Goal: Check status: Check status

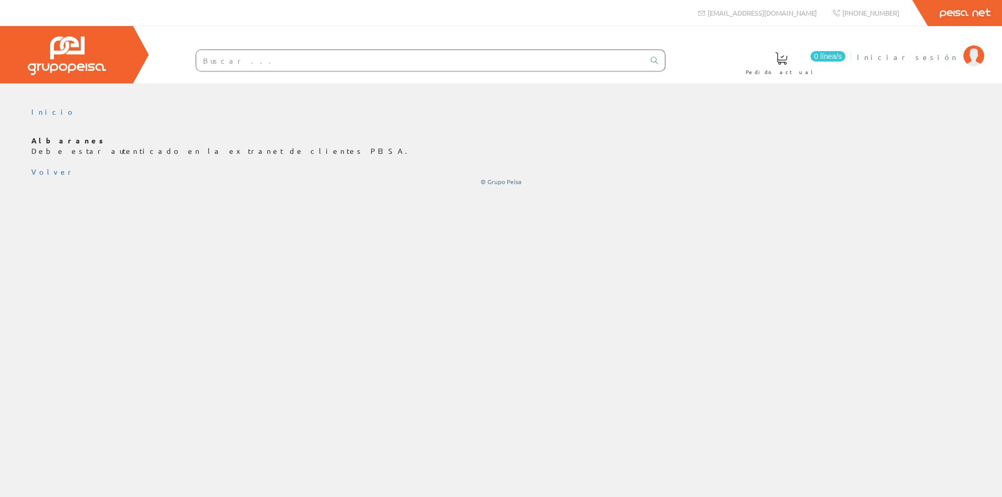
click at [924, 53] on span "Iniciar sesión" at bounding box center [907, 57] width 101 height 10
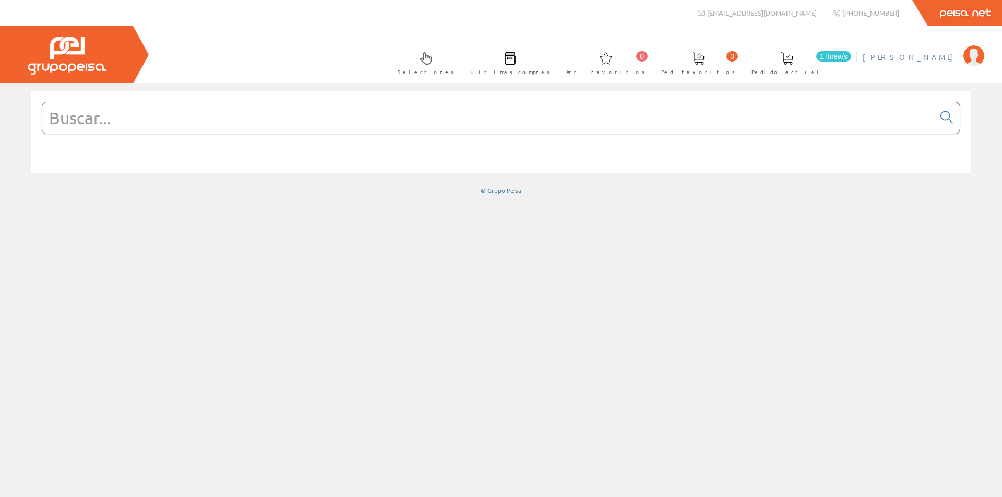
click at [940, 57] on span "[PERSON_NAME]" at bounding box center [911, 57] width 96 height 10
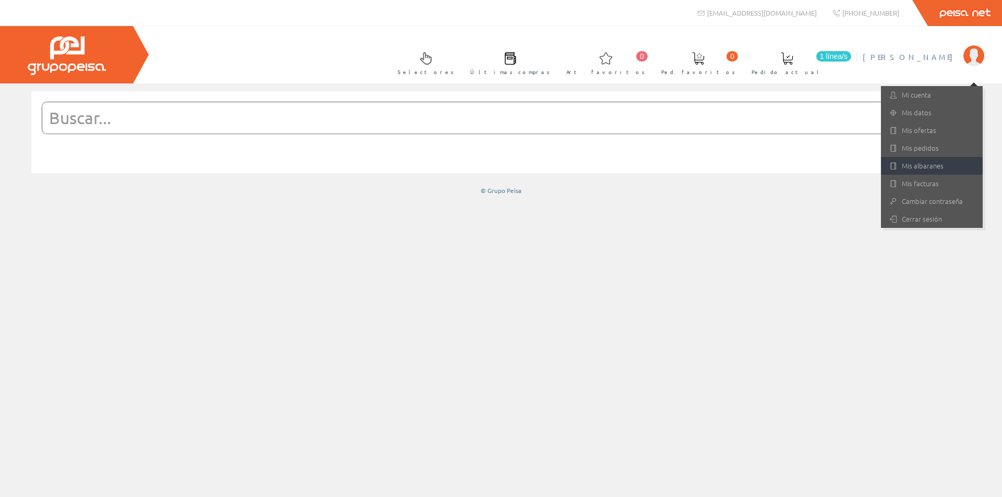
click at [907, 163] on link "Mis albaranes" at bounding box center [932, 166] width 102 height 18
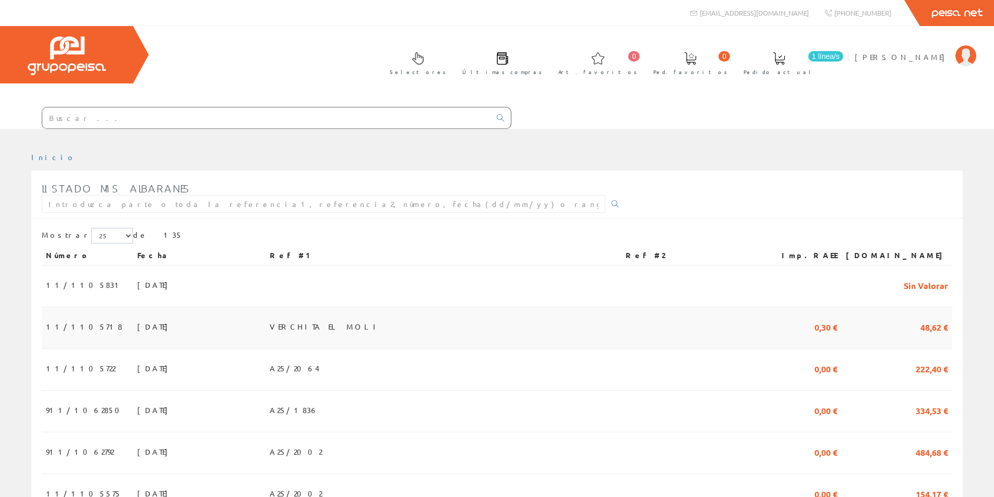
click at [137, 324] on span "[DATE]" at bounding box center [155, 327] width 36 height 18
click at [137, 368] on span "25/09/2025" at bounding box center [155, 369] width 36 height 18
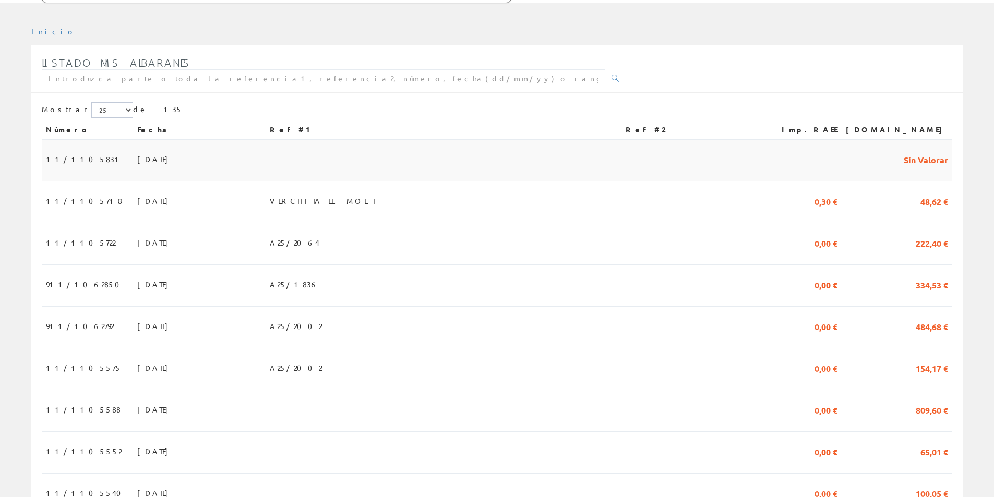
scroll to position [157, 0]
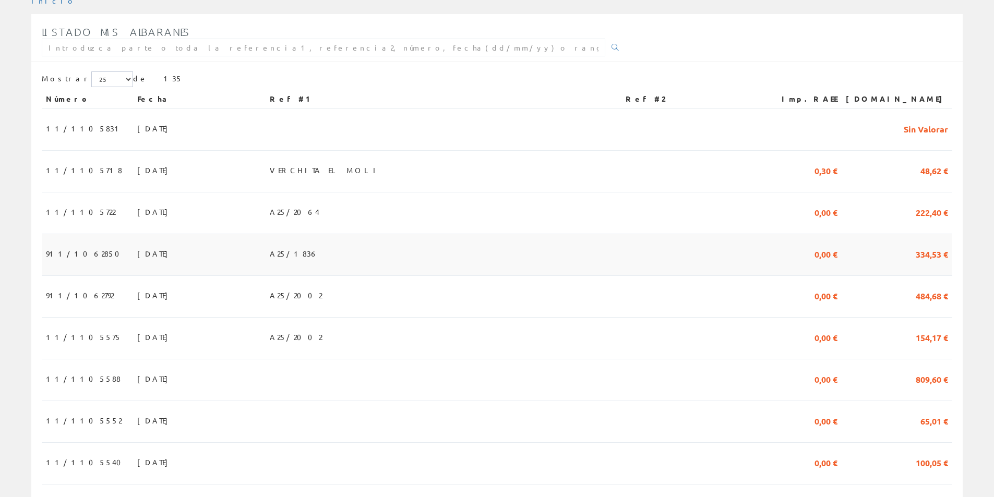
click at [137, 252] on span "25/09/2025" at bounding box center [155, 254] width 36 height 18
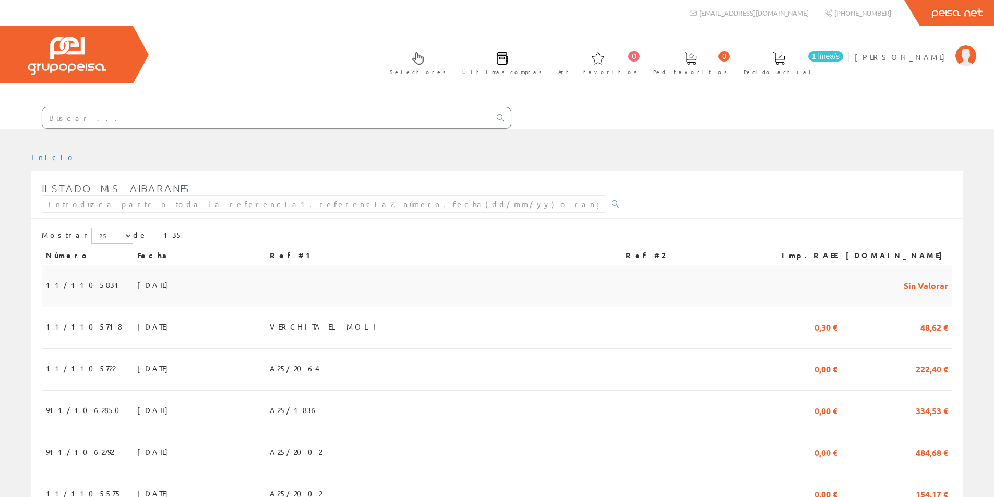
scroll to position [157, 0]
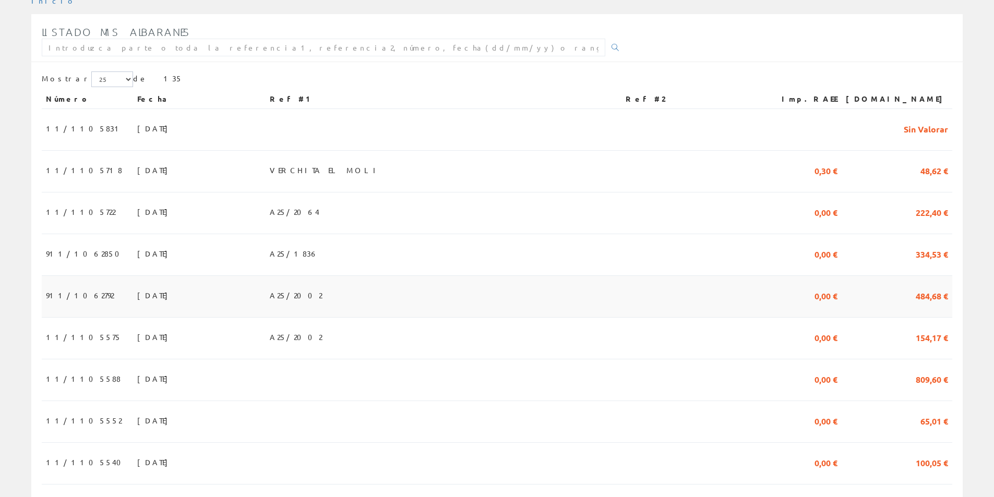
click at [137, 293] on span "[DATE]" at bounding box center [155, 296] width 36 height 18
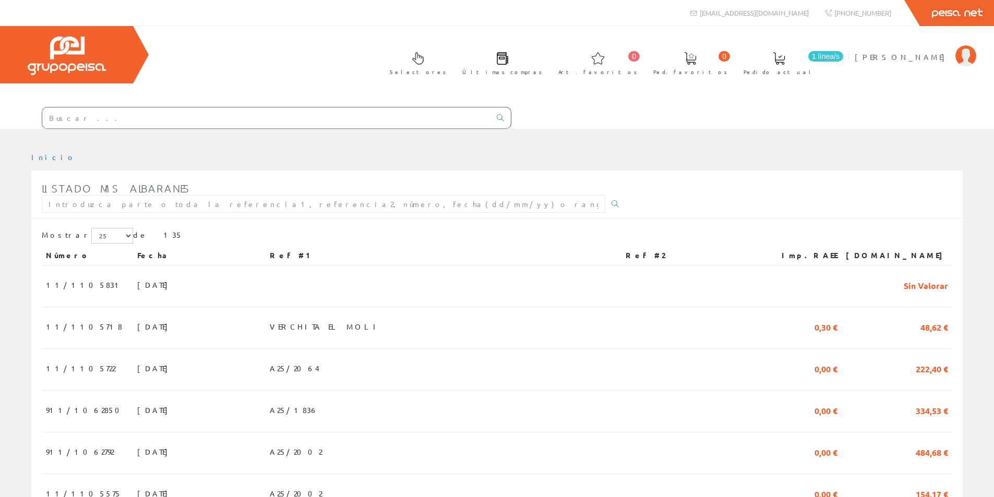
scroll to position [157, 0]
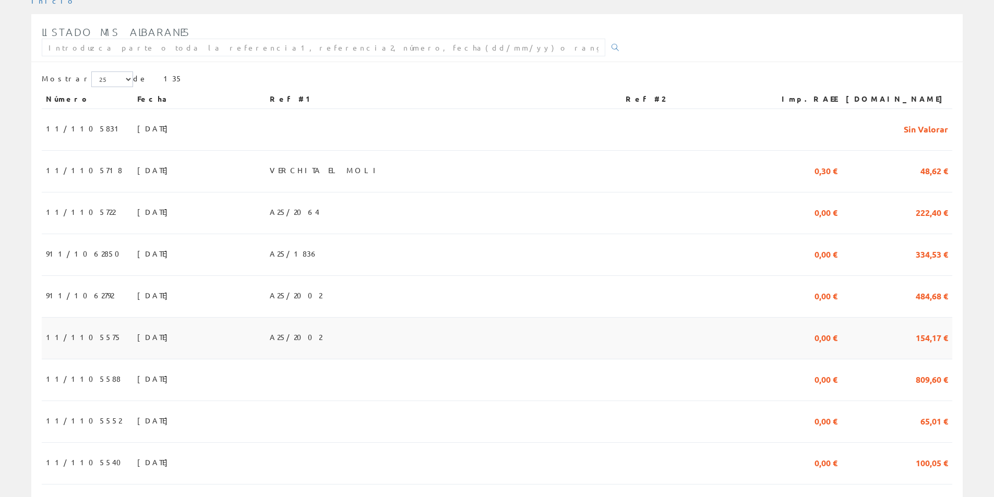
click at [90, 339] on td "11/1105575" at bounding box center [87, 339] width 91 height 42
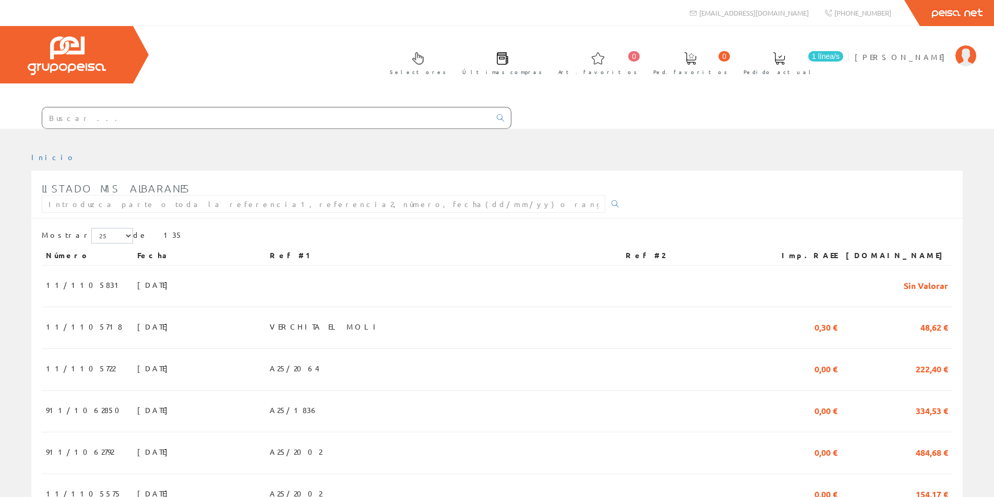
scroll to position [157, 0]
